Goal: Task Accomplishment & Management: Manage account settings

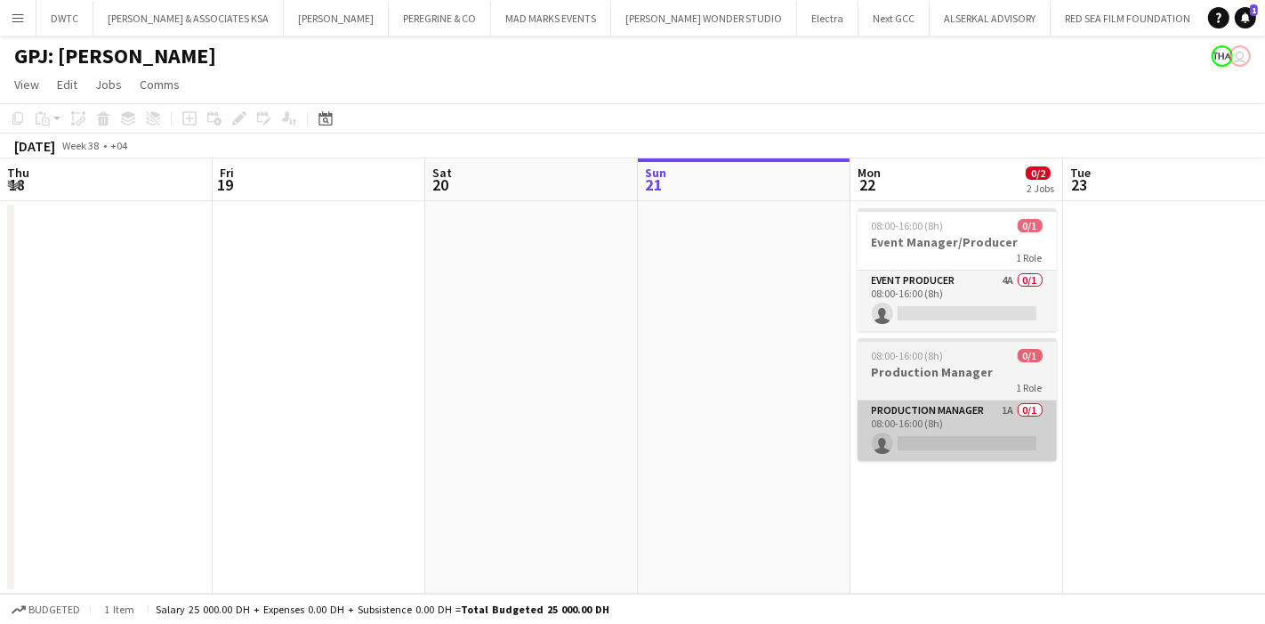
scroll to position [0, 370]
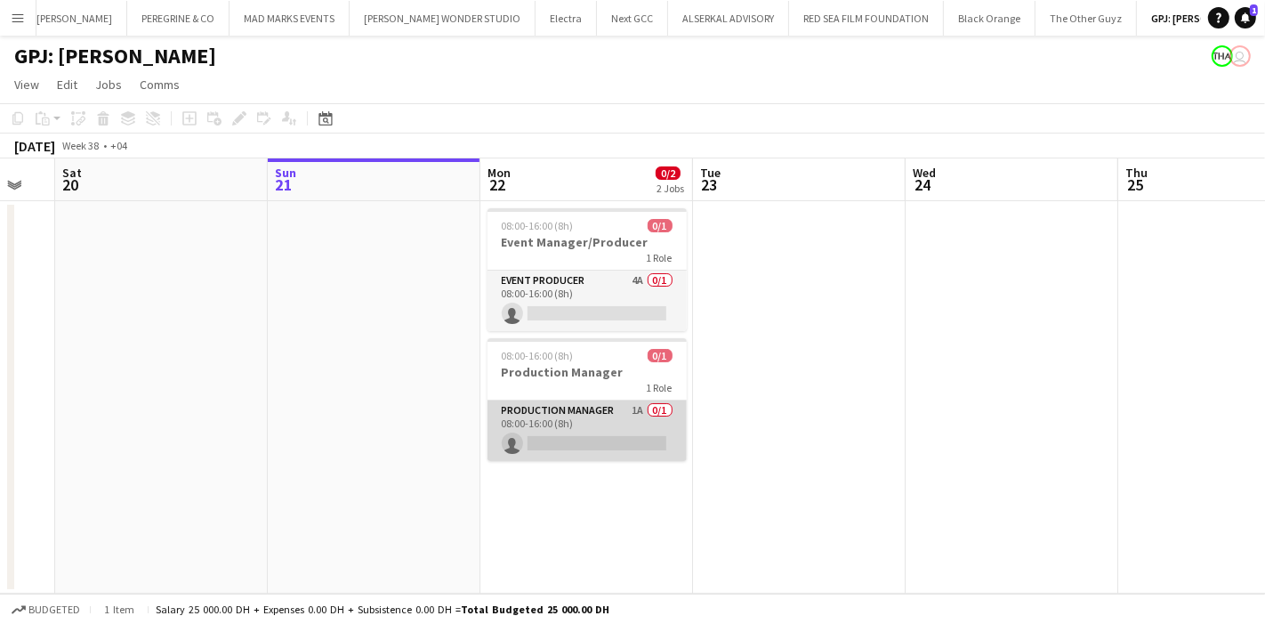
click at [634, 406] on app-card-role "Production Manager 1A 0/1 08:00-16:00 (8h) single-neutral-actions" at bounding box center [586, 430] width 199 height 60
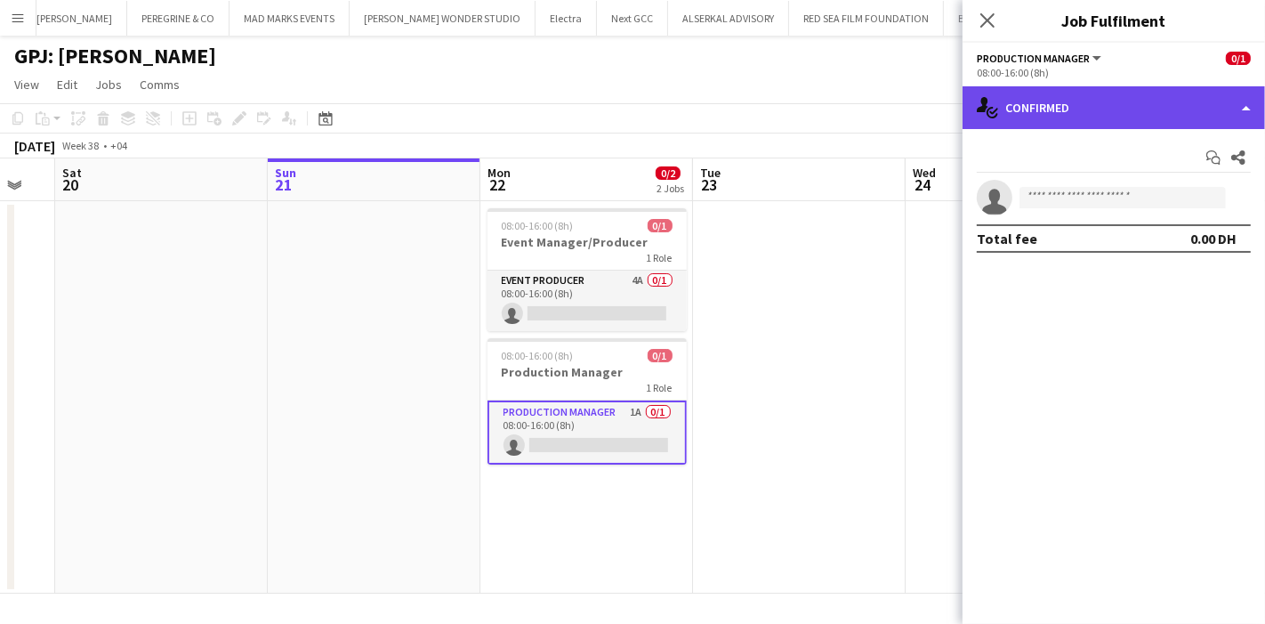
click at [1098, 121] on div "single-neutral-actions-check-2 Confirmed" at bounding box center [1113, 107] width 302 height 43
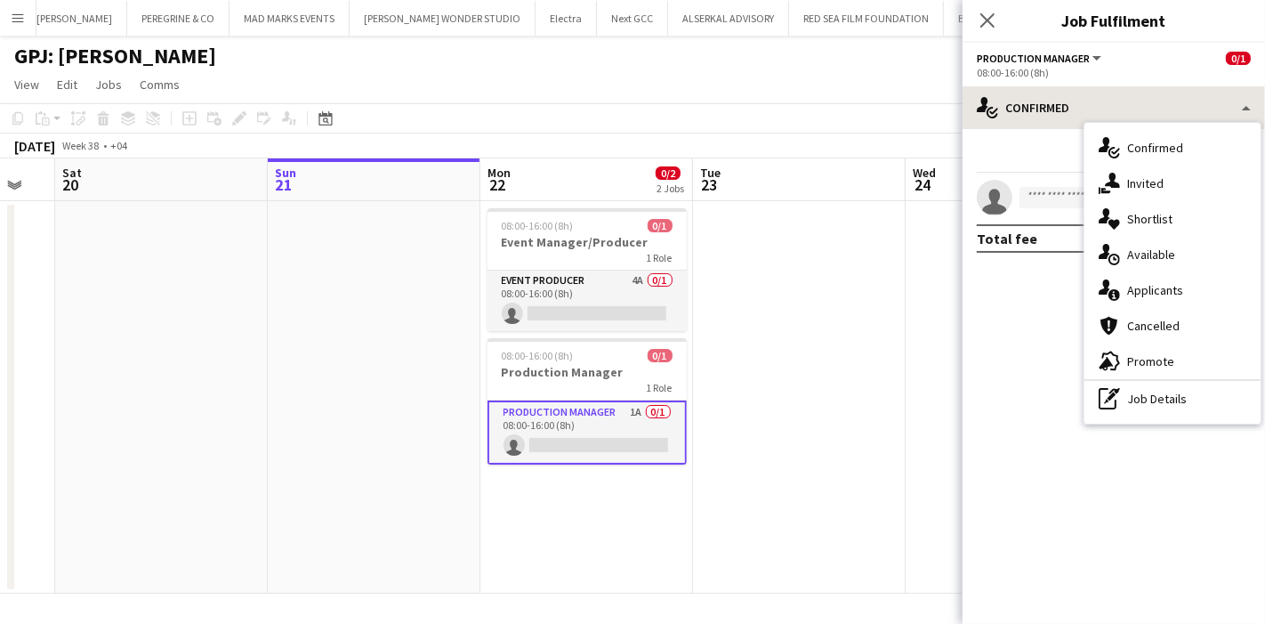
click at [1098, 122] on div "single-neutral-actions-check-2 Confirmed single-neutral-actions-share-1 Invited…" at bounding box center [1172, 273] width 178 height 302
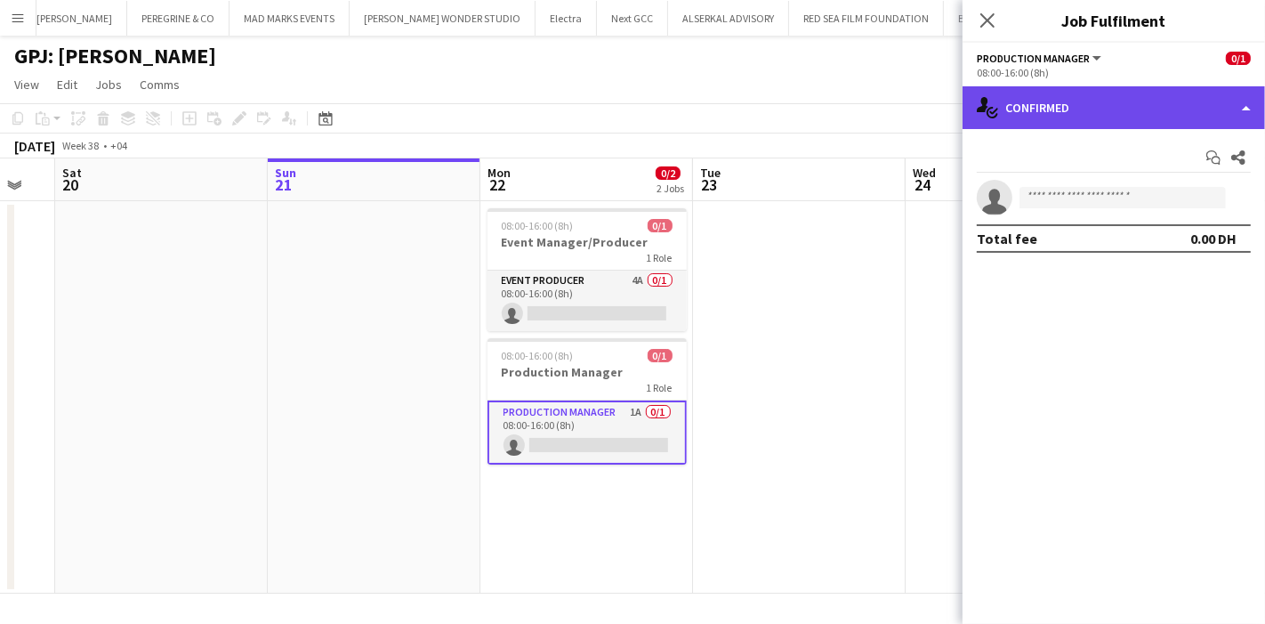
click at [1075, 102] on div "single-neutral-actions-check-2 Confirmed" at bounding box center [1113, 107] width 302 height 43
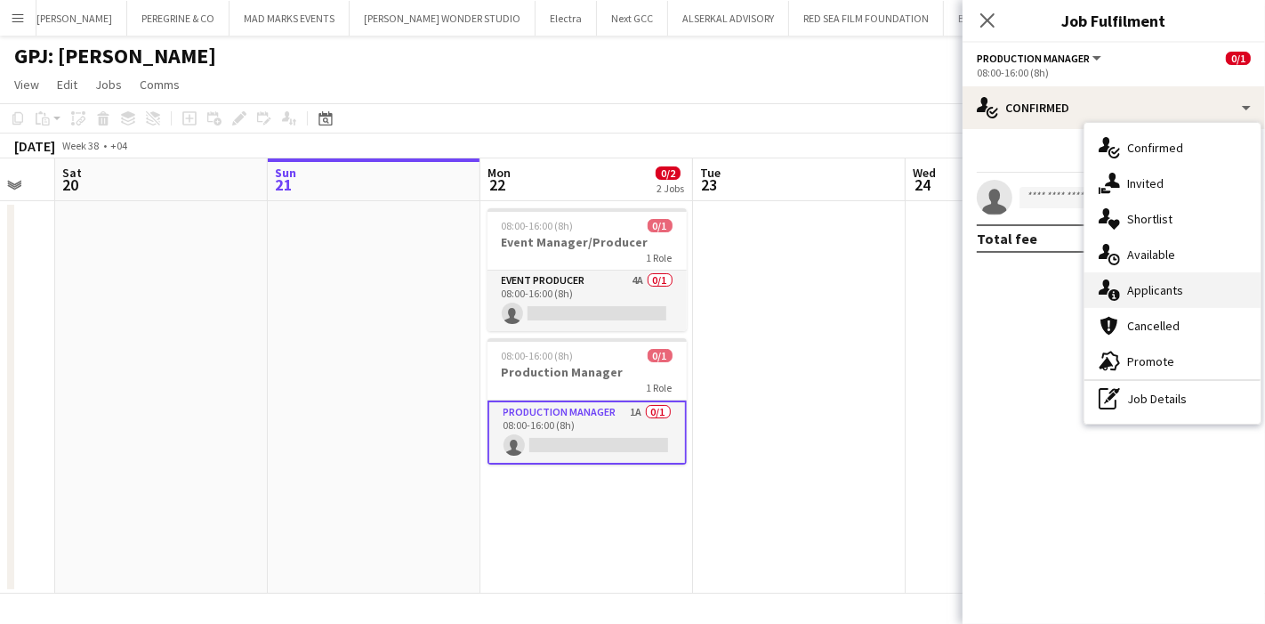
click at [1139, 294] on span "Applicants" at bounding box center [1155, 290] width 56 height 16
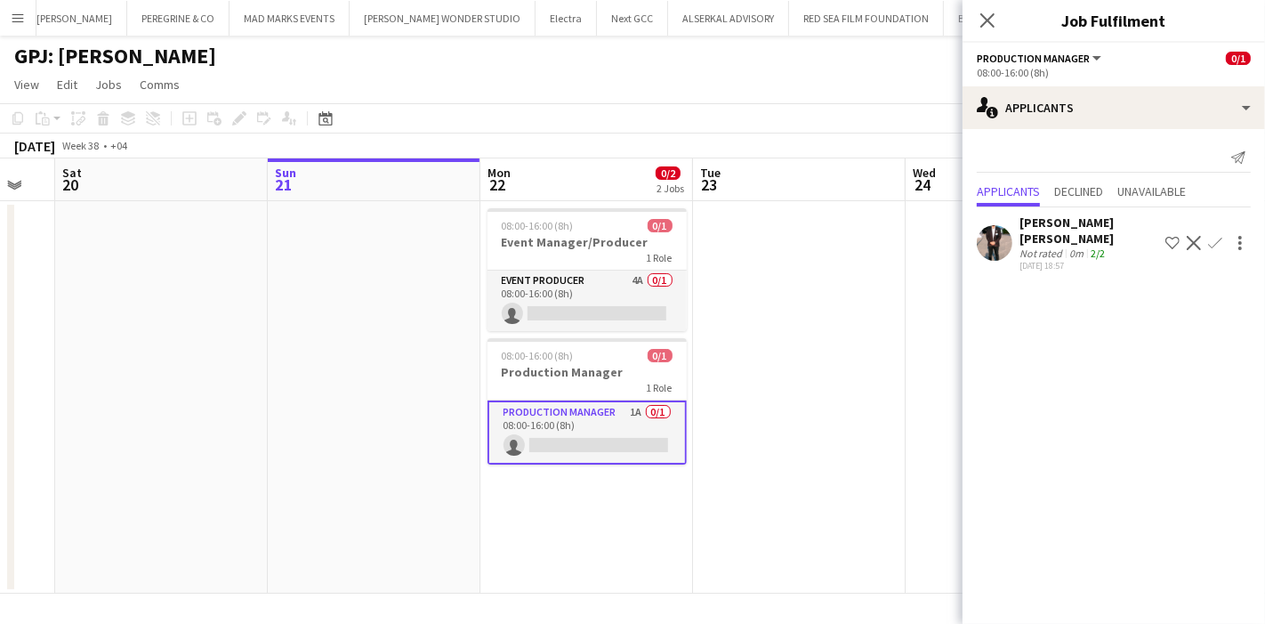
click at [1002, 241] on app-user-avatar at bounding box center [995, 243] width 36 height 36
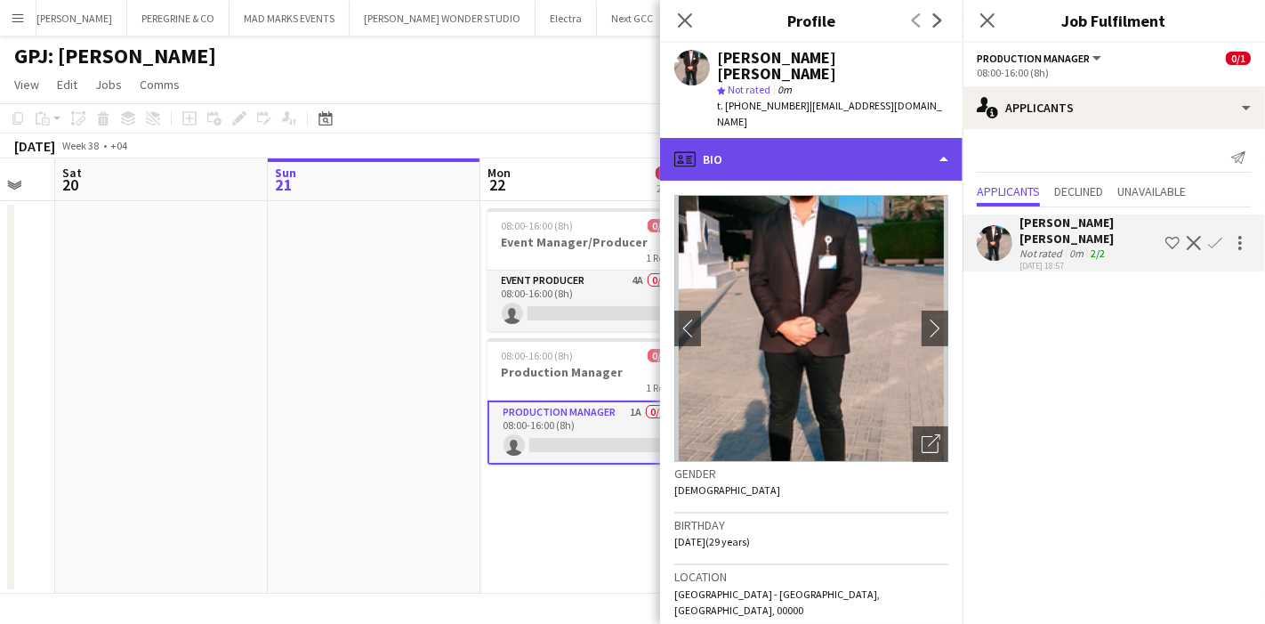
click at [884, 149] on div "profile Bio" at bounding box center [811, 159] width 302 height 43
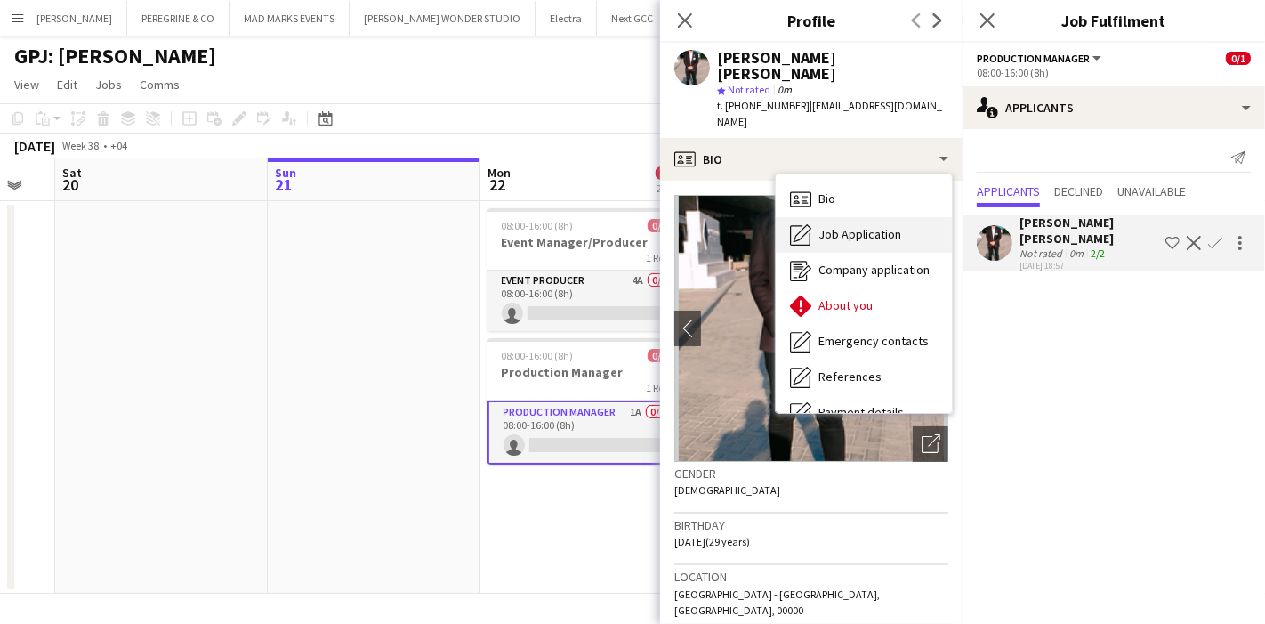
click at [876, 226] on span "Job Application" at bounding box center [859, 234] width 83 height 16
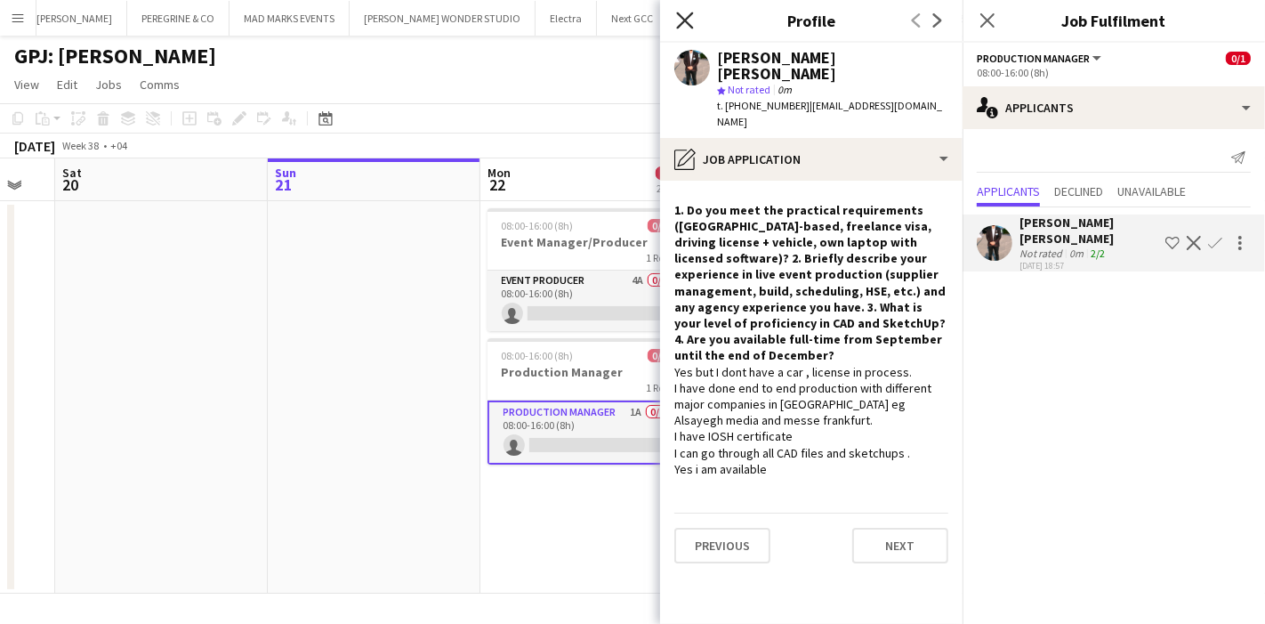
click at [685, 12] on icon "Close pop-in" at bounding box center [684, 20] width 17 height 17
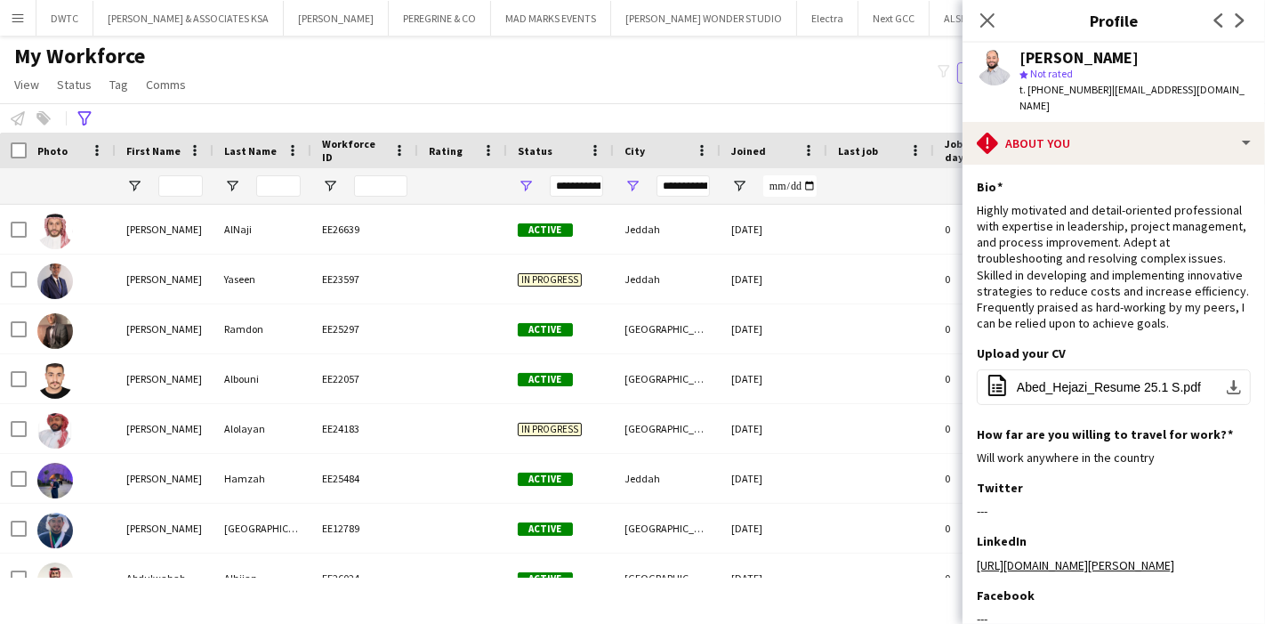
scroll to position [93, 0]
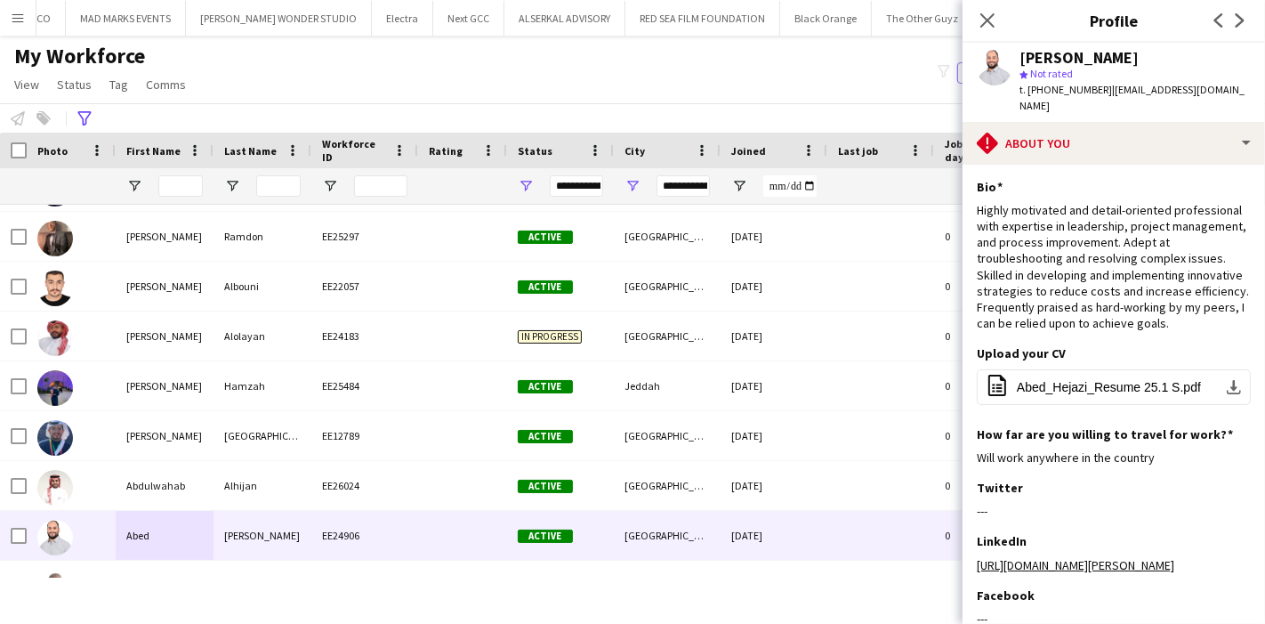
drag, startPoint x: 398, startPoint y: 86, endPoint x: 938, endPoint y: 14, distance: 543.8
click at [398, 86] on div "My Workforce View Views Default view [PERSON_NAME] New view Update view Delete …" at bounding box center [632, 73] width 1265 height 60
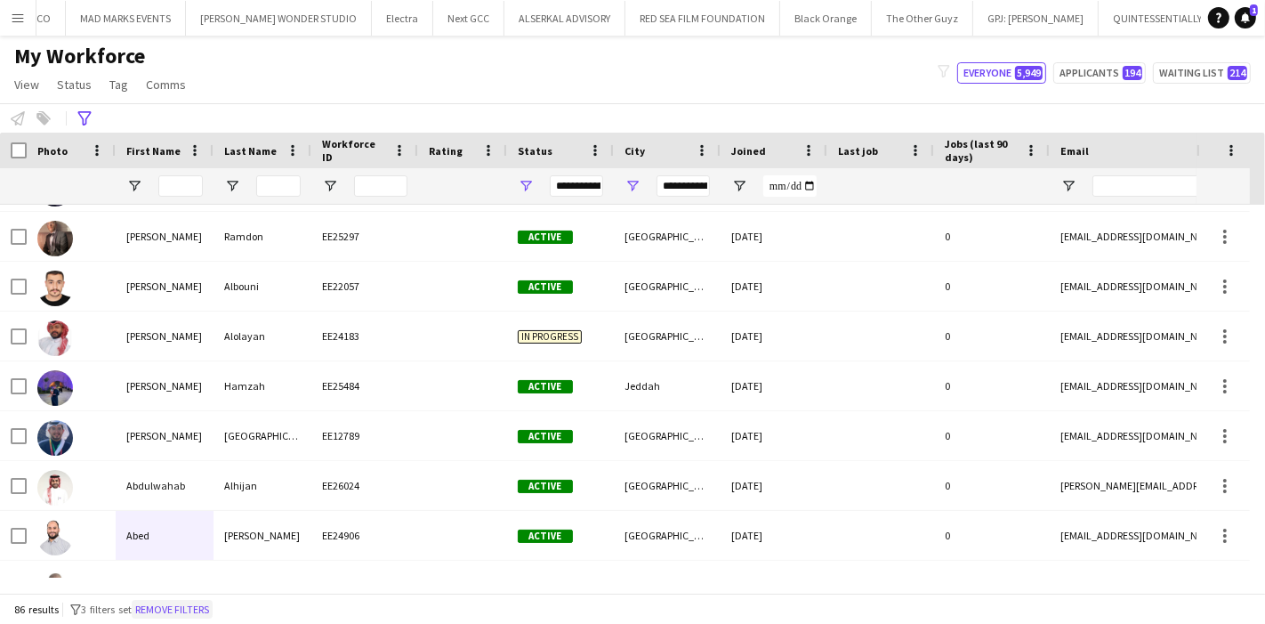
click at [187, 601] on button "Remove filters" at bounding box center [172, 610] width 81 height 20
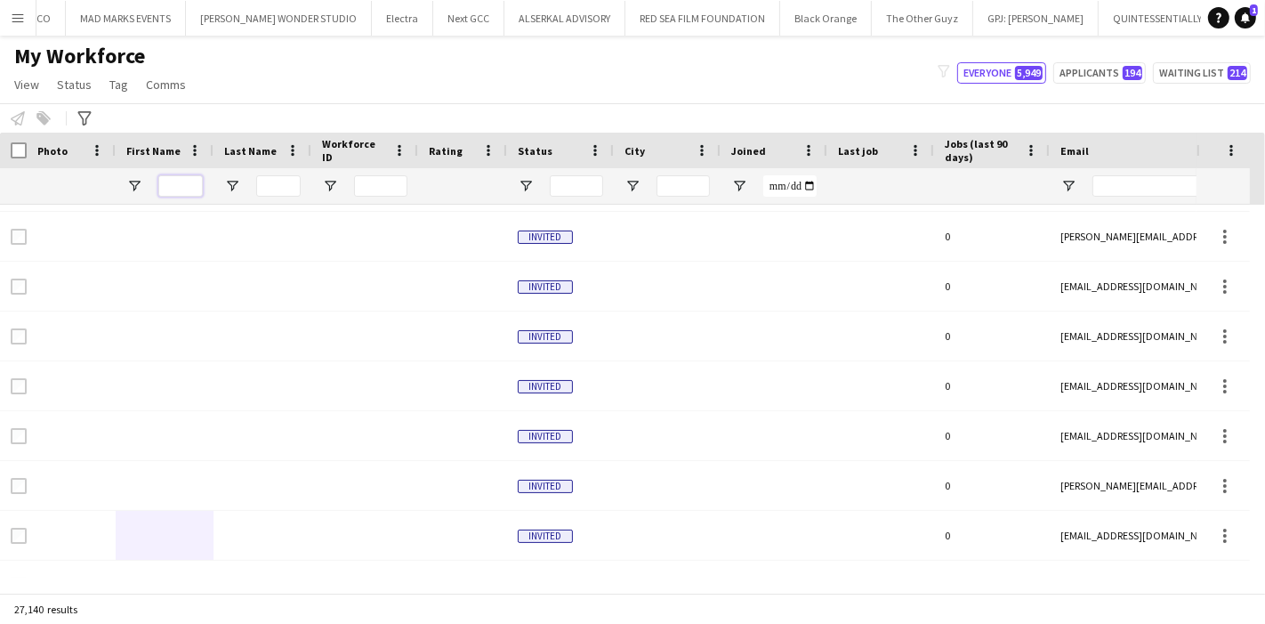
click at [183, 188] on input "First Name Filter Input" at bounding box center [180, 185] width 44 height 21
paste input "**********"
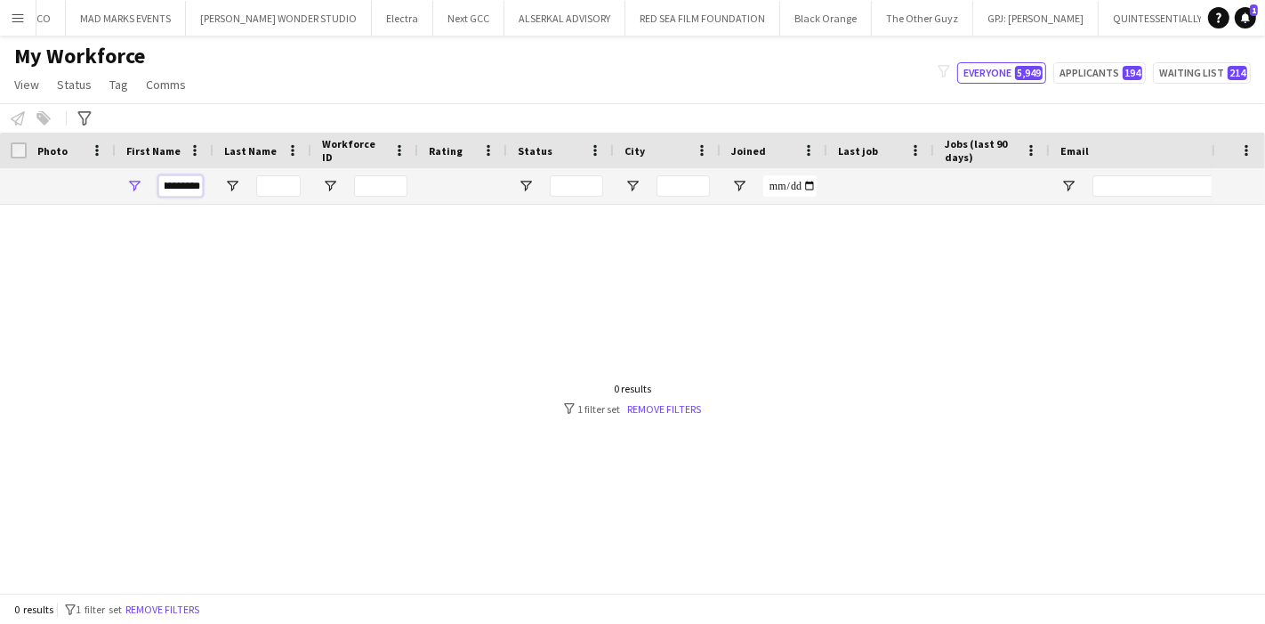
scroll to position [0, 25]
drag, startPoint x: 163, startPoint y: 181, endPoint x: 221, endPoint y: 184, distance: 57.9
click at [221, 184] on div at bounding box center [1026, 186] width 2053 height 36
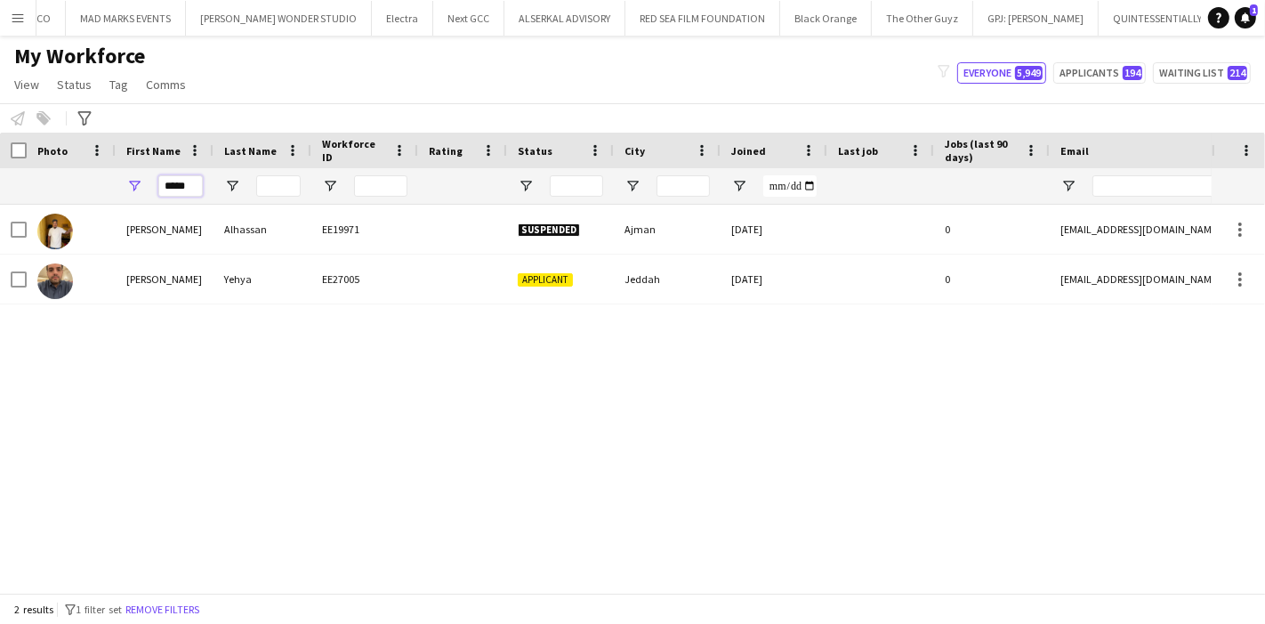
type input "****"
click at [282, 193] on input "Last Name Filter Input" at bounding box center [278, 185] width 44 height 21
click at [184, 347] on div "[PERSON_NAME] EE19971 Suspended Ajman [DATE] 0 [EMAIL_ADDRESS][DOMAIN_NAME] [PE…" at bounding box center [605, 391] width 1211 height 373
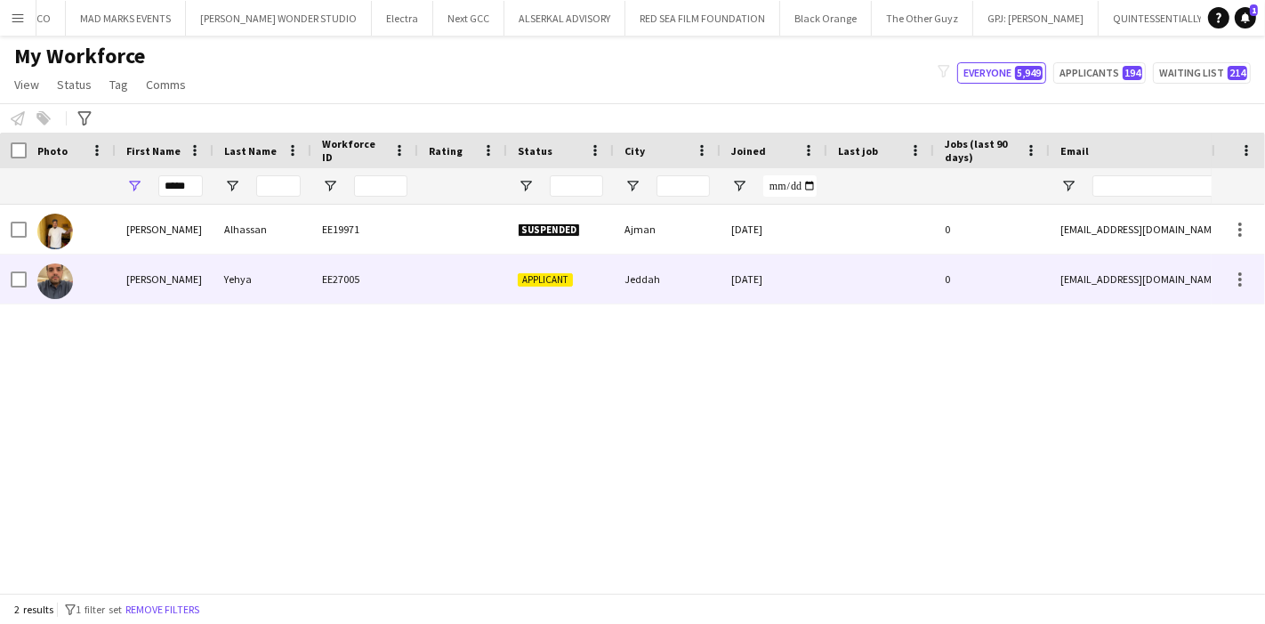
click at [180, 278] on div "[PERSON_NAME]" at bounding box center [165, 278] width 98 height 49
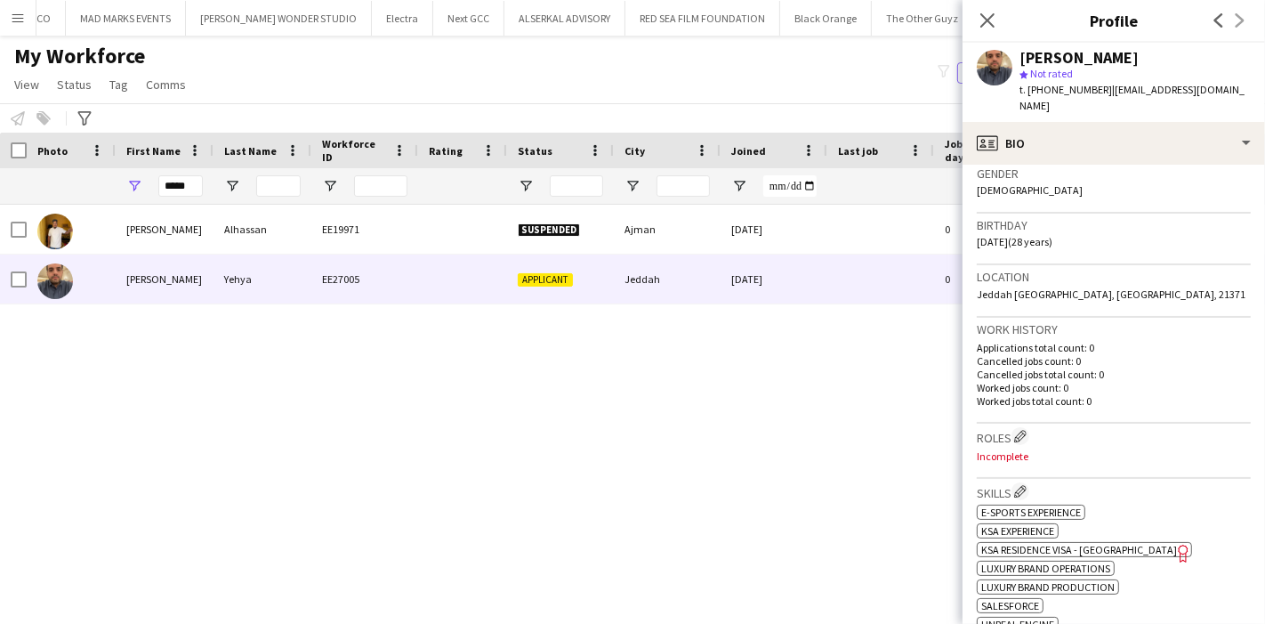
scroll to position [277, 0]
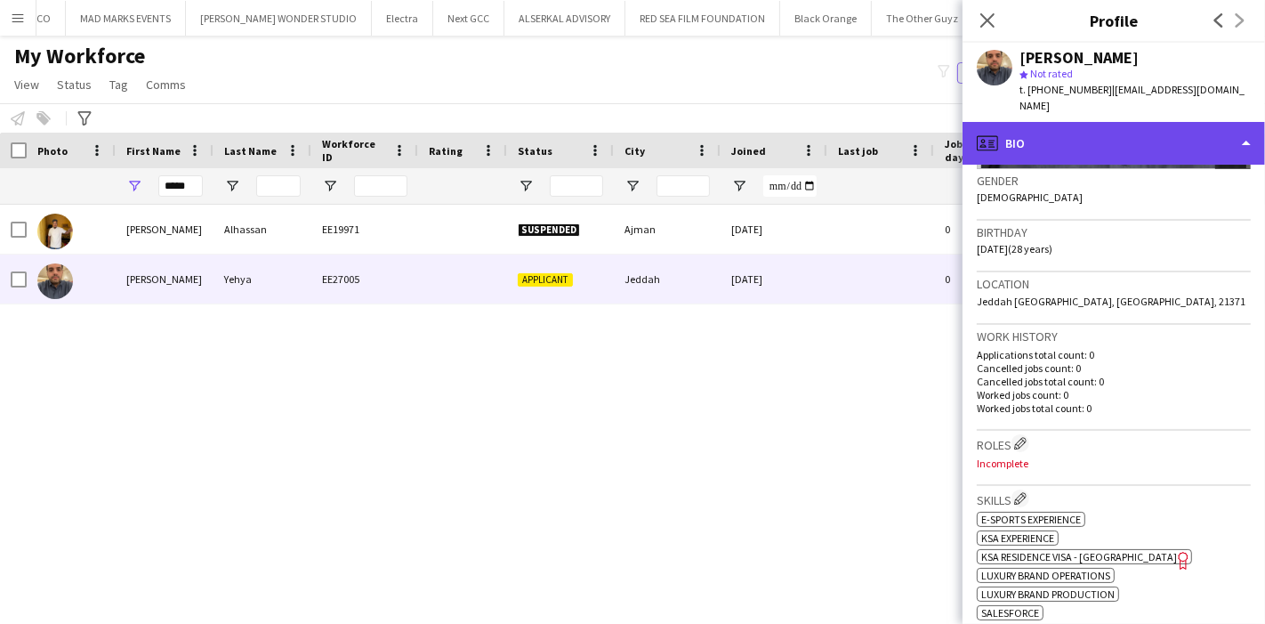
click at [1203, 131] on div "profile Bio" at bounding box center [1113, 143] width 302 height 43
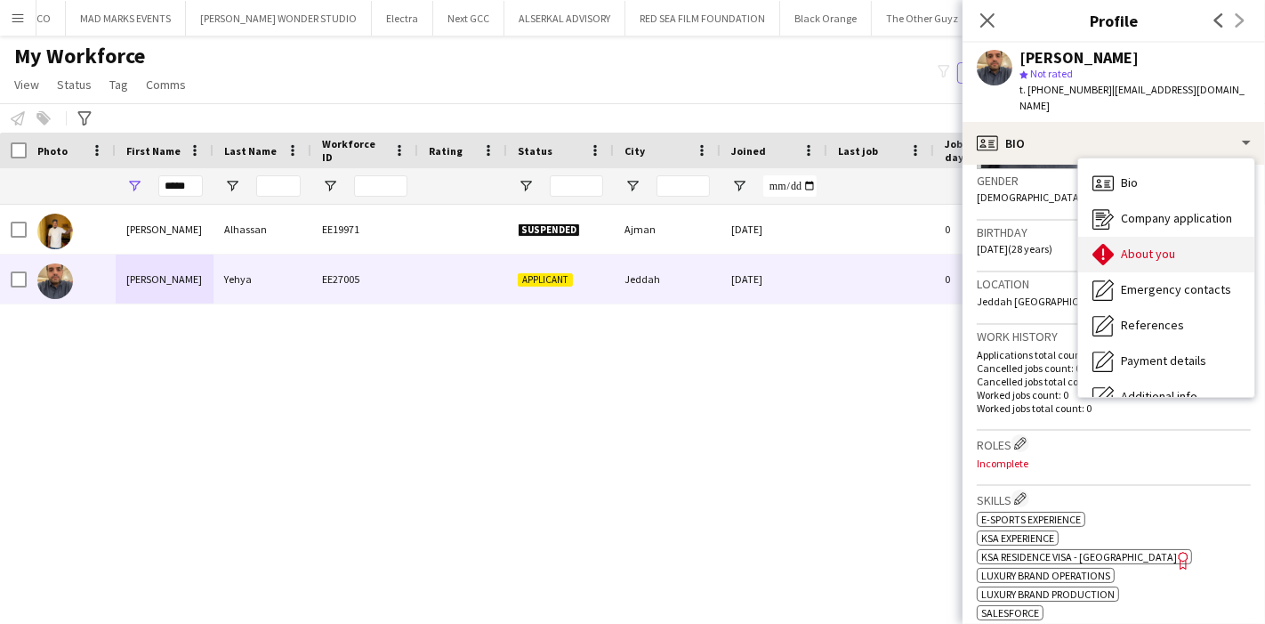
click at [1191, 237] on div "About you About you" at bounding box center [1166, 255] width 176 height 36
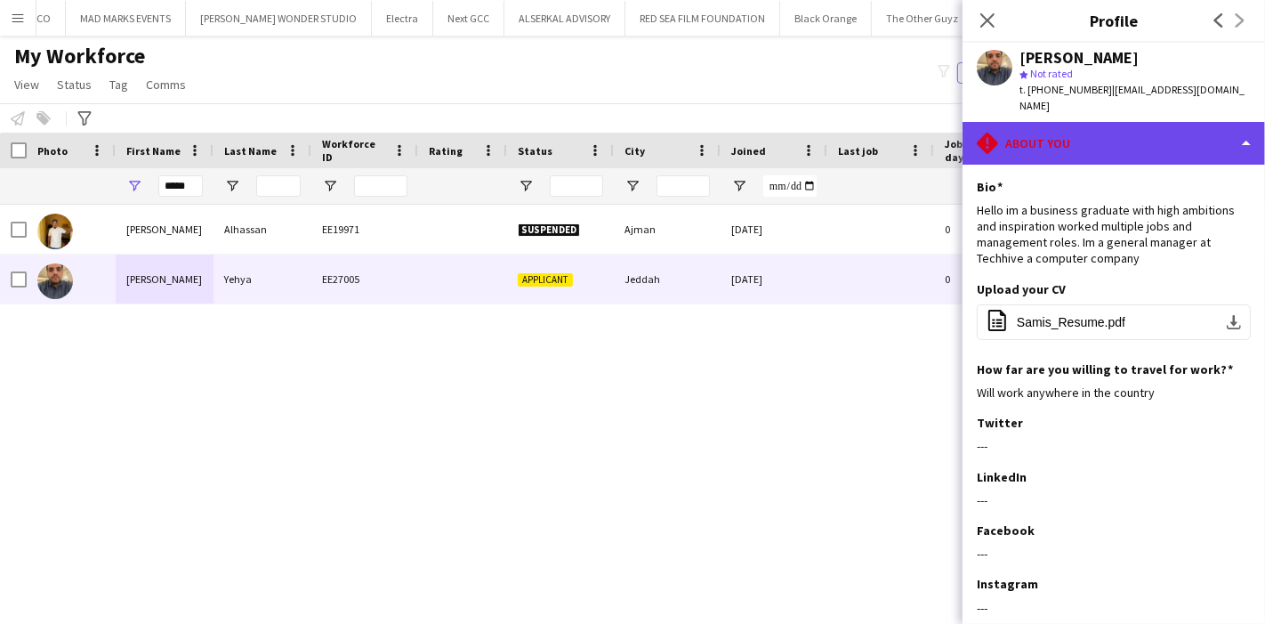
click at [1166, 135] on div "rhombus-alert About you" at bounding box center [1113, 143] width 302 height 43
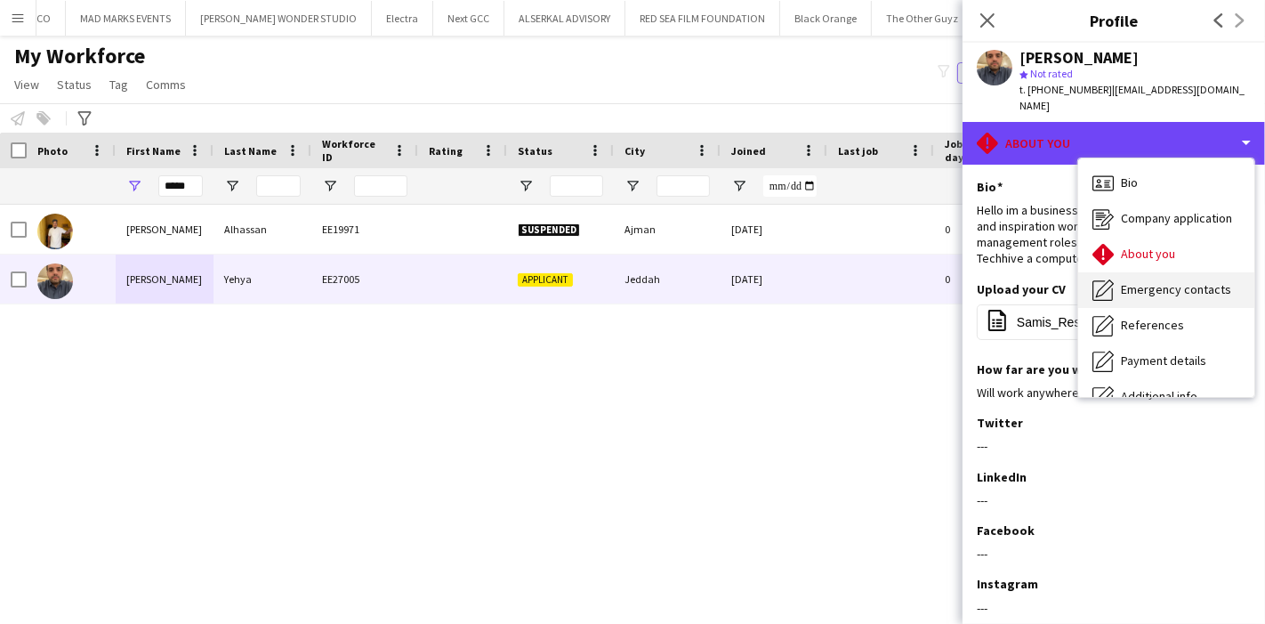
scroll to position [131, 0]
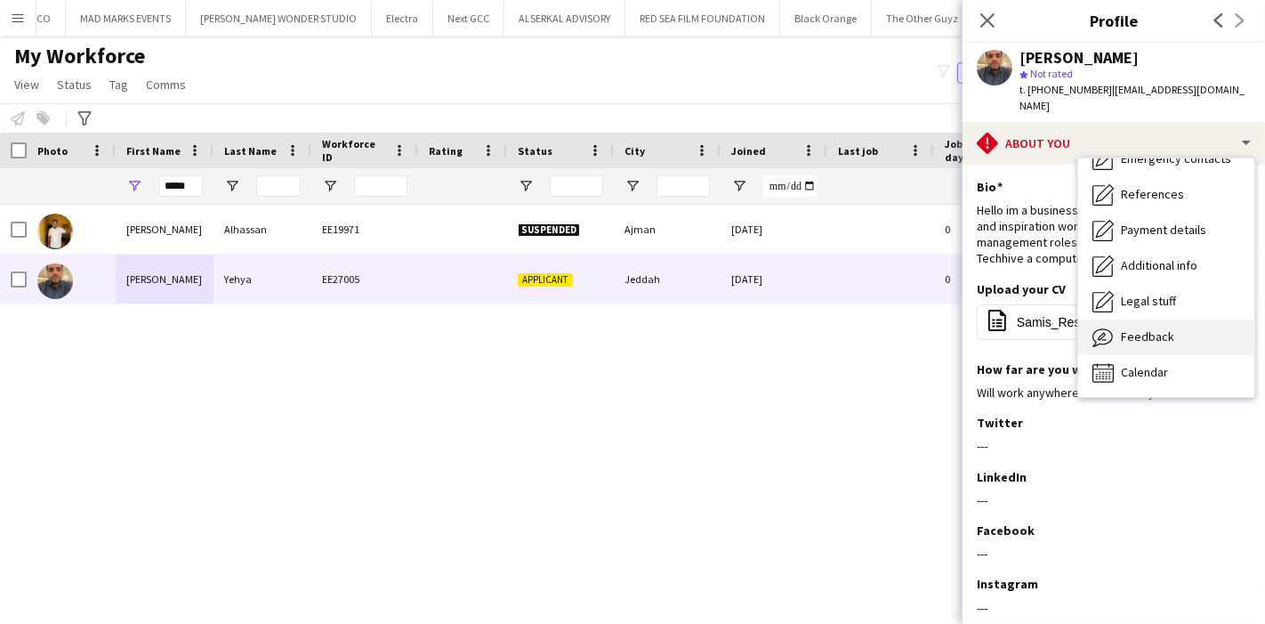
click at [1161, 328] on span "Feedback" at bounding box center [1147, 336] width 53 height 16
